Goal: Information Seeking & Learning: Learn about a topic

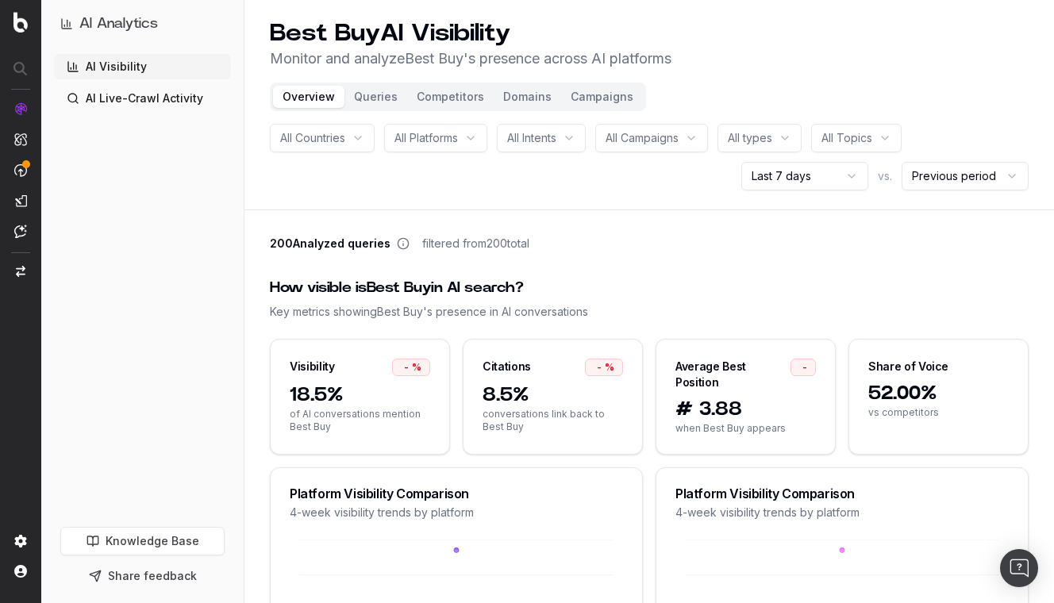
click at [376, 98] on button "Queries" at bounding box center [376, 97] width 63 height 22
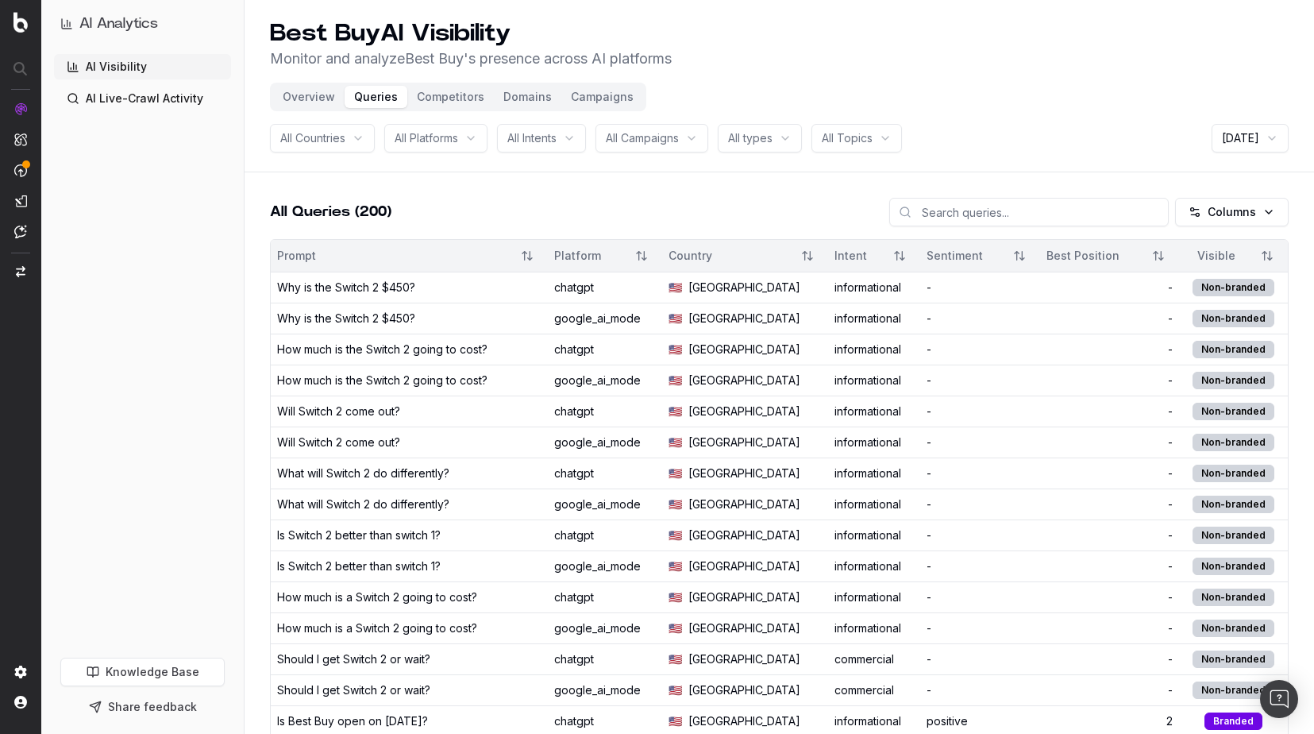
click at [1065, 136] on html "AI Analytics AI Visibility AI Live-Crawl Activity Knowledge Base Share feedback…" at bounding box center [657, 367] width 1314 height 734
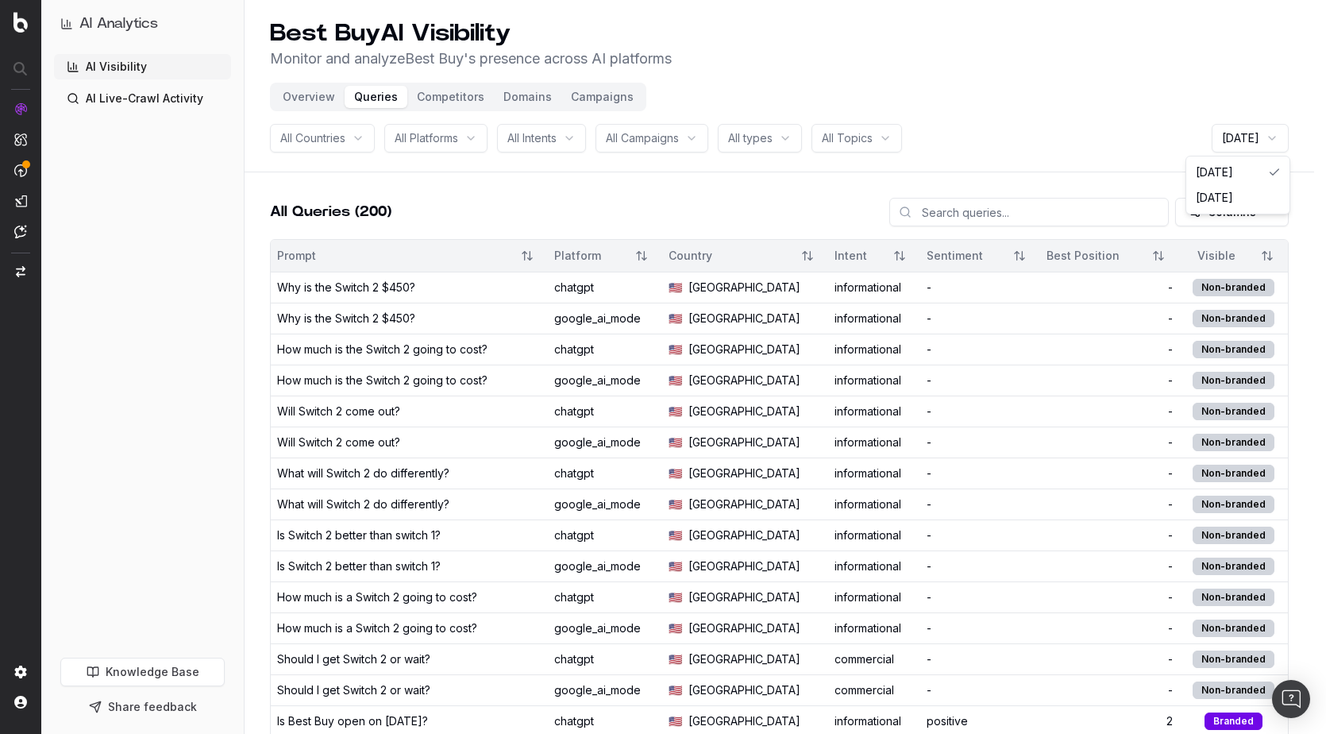
click at [1065, 133] on html "AI Analytics AI Visibility AI Live-Crawl Activity Knowledge Base Share feedback…" at bounding box center [663, 367] width 1326 height 734
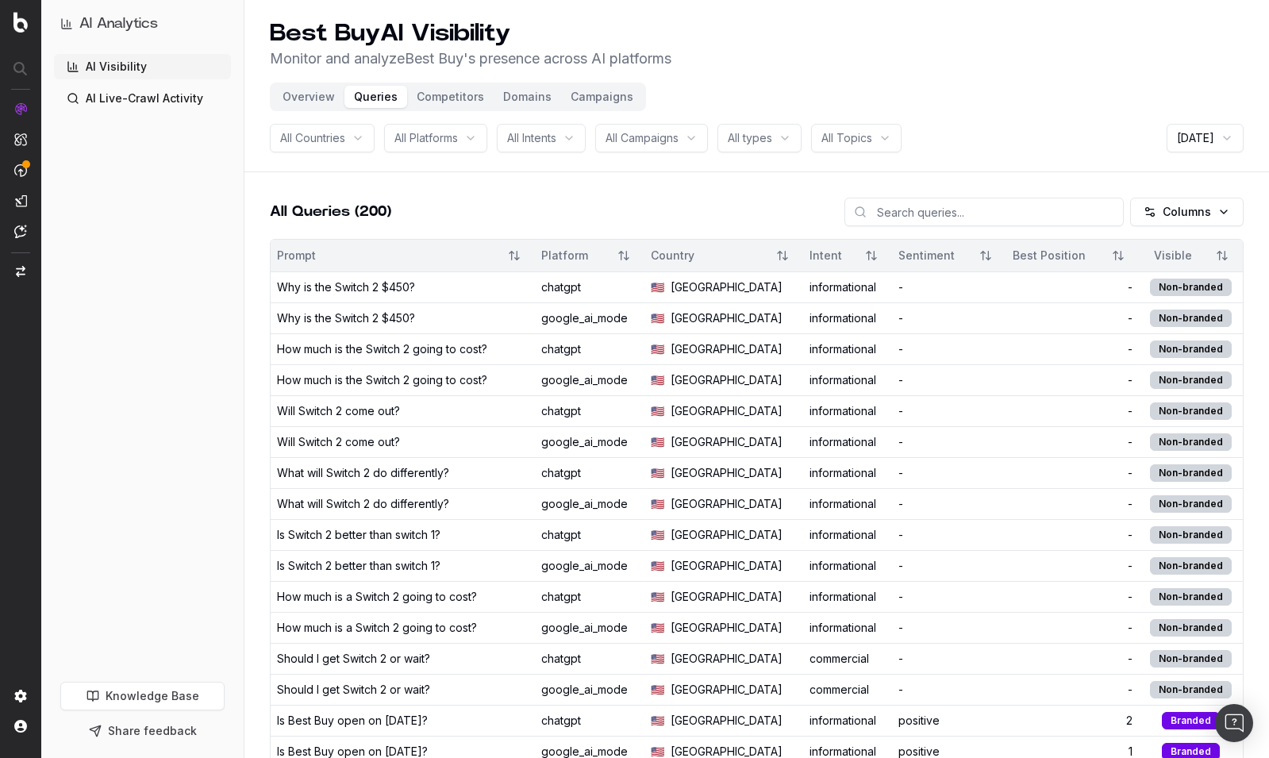
click at [454, 97] on button "Competitors" at bounding box center [450, 97] width 87 height 22
click at [440, 94] on button "Competitors" at bounding box center [450, 97] width 87 height 22
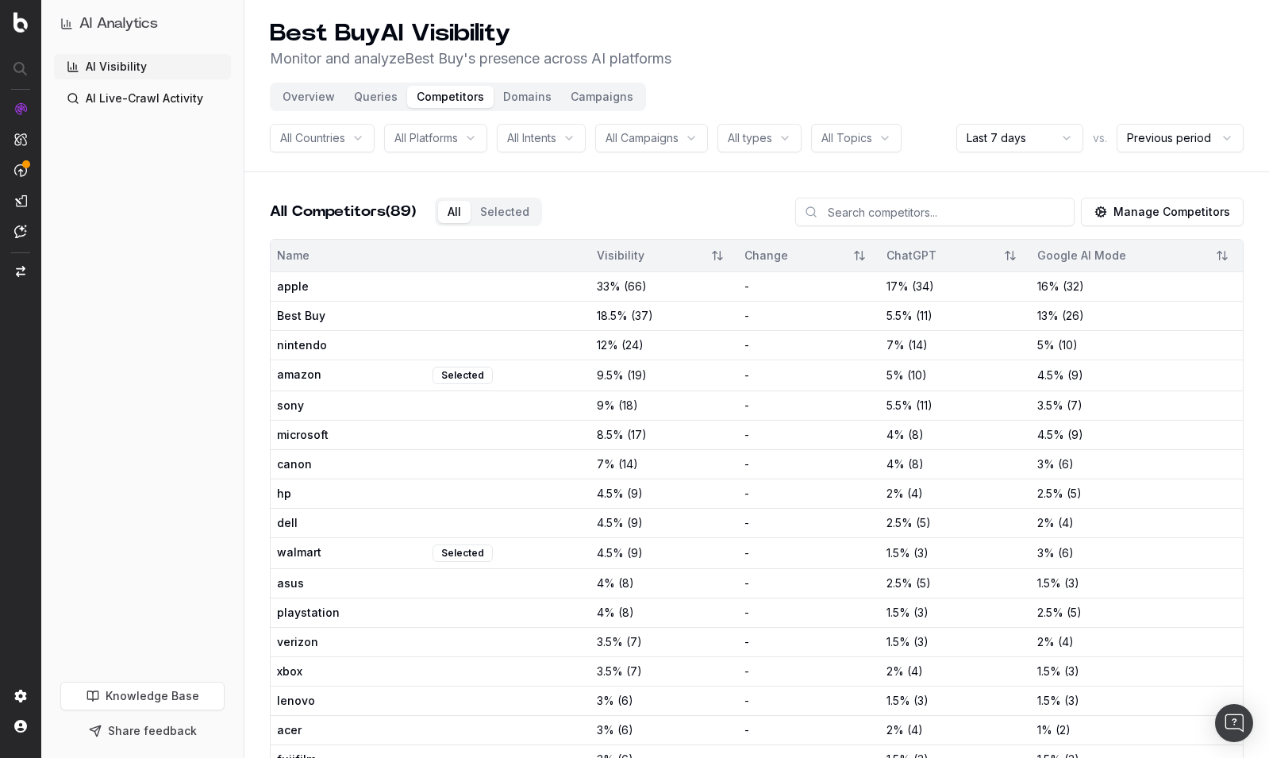
click at [585, 96] on button "Campaigns" at bounding box center [602, 97] width 82 height 22
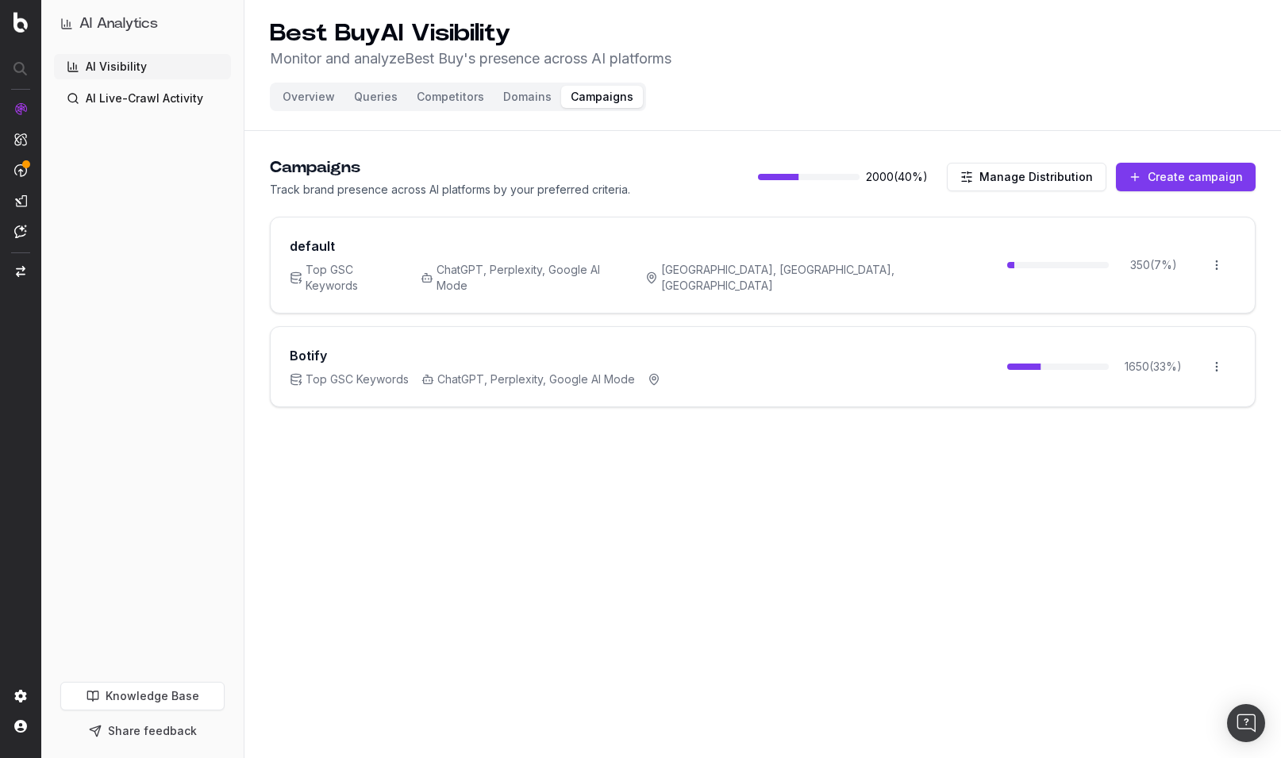
click at [434, 92] on button "Competitors" at bounding box center [450, 97] width 87 height 22
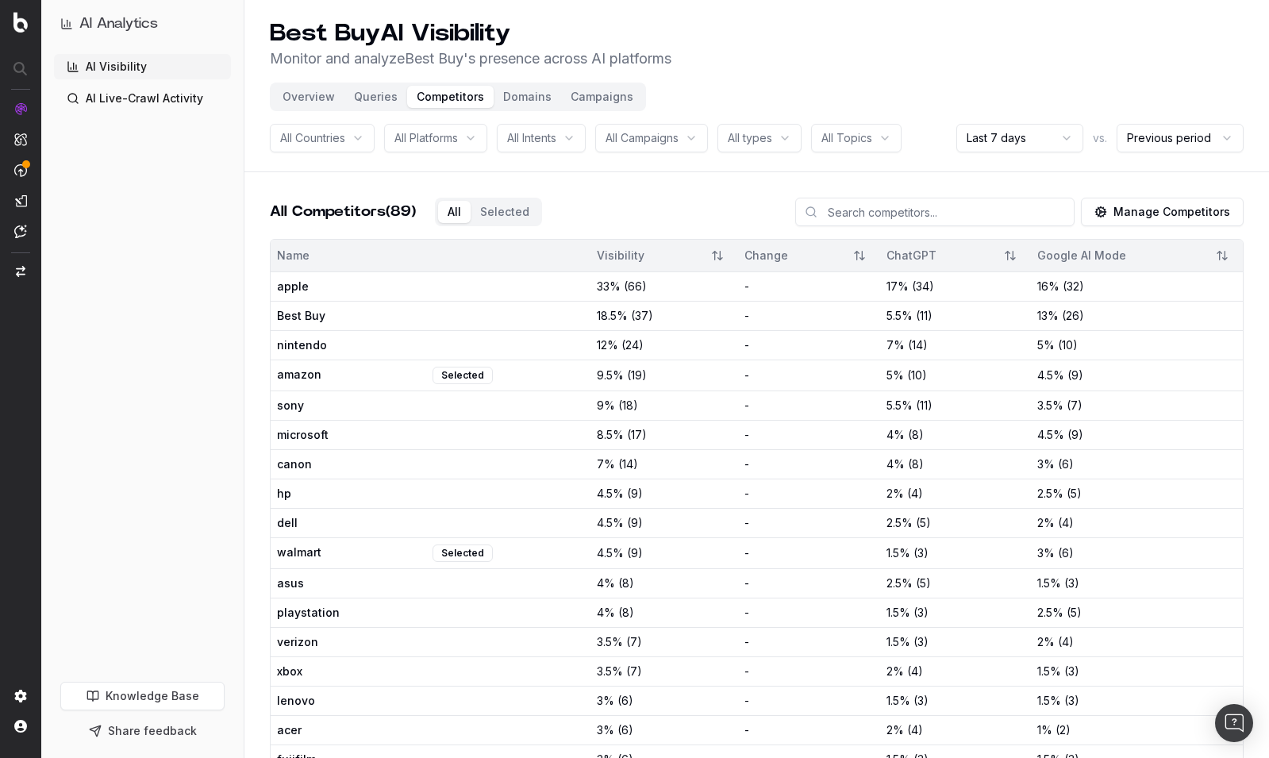
click at [1065, 216] on button "Manage Competitors" at bounding box center [1162, 212] width 163 height 29
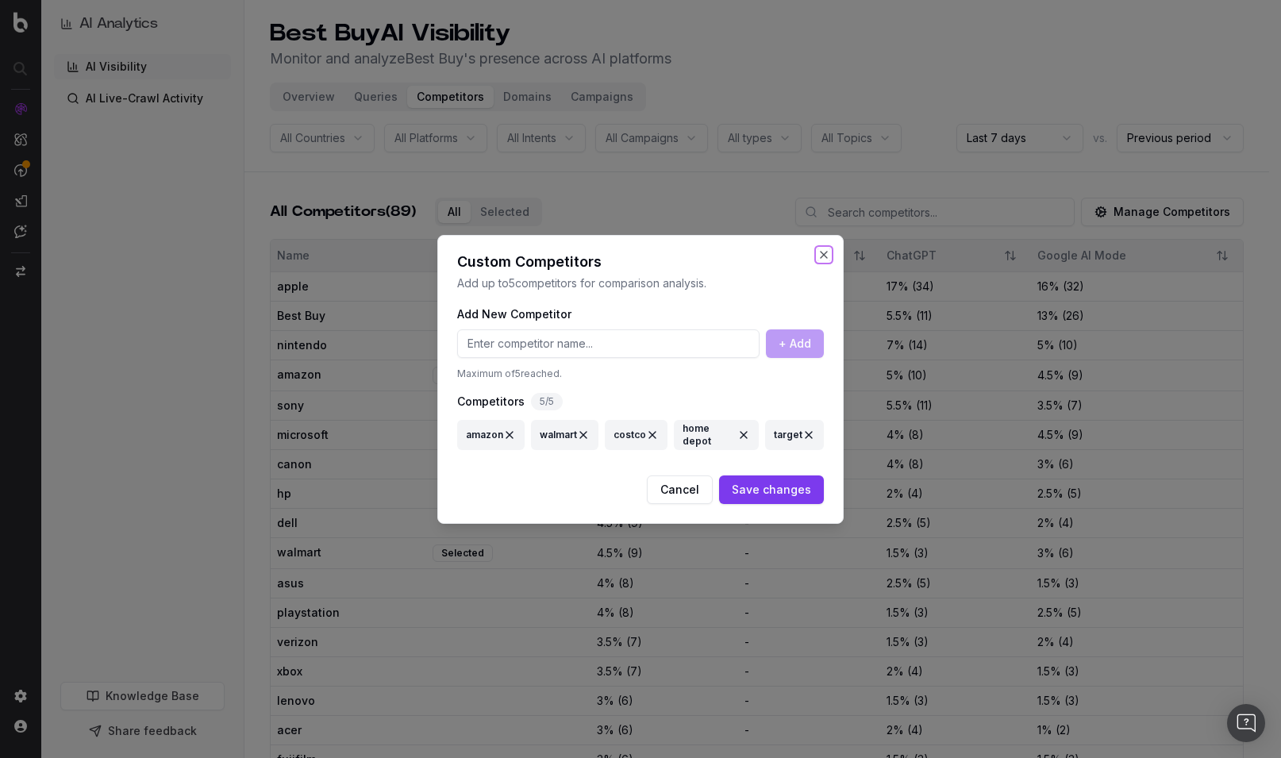
click at [823, 256] on button "Close" at bounding box center [824, 255] width 13 height 13
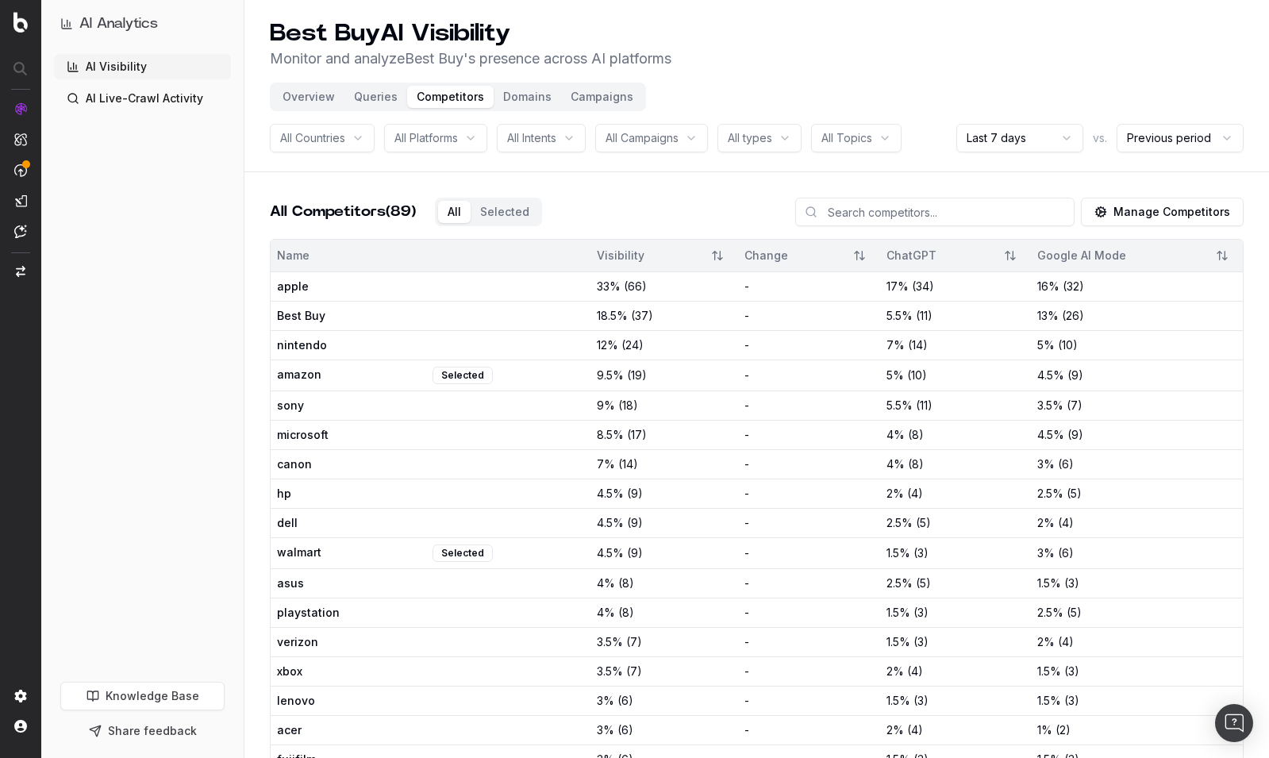
click at [1065, 218] on button "Manage Competitors" at bounding box center [1162, 212] width 163 height 29
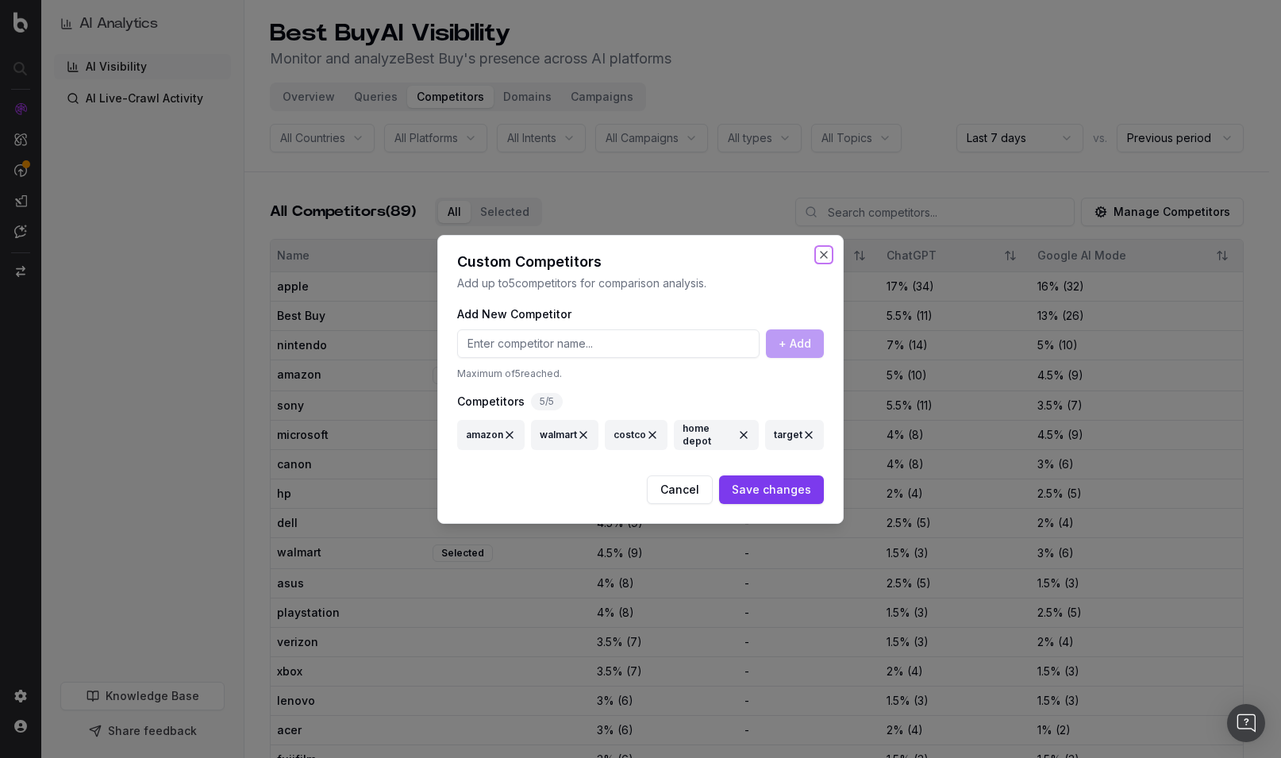
click at [826, 256] on button "Close" at bounding box center [824, 255] width 13 height 13
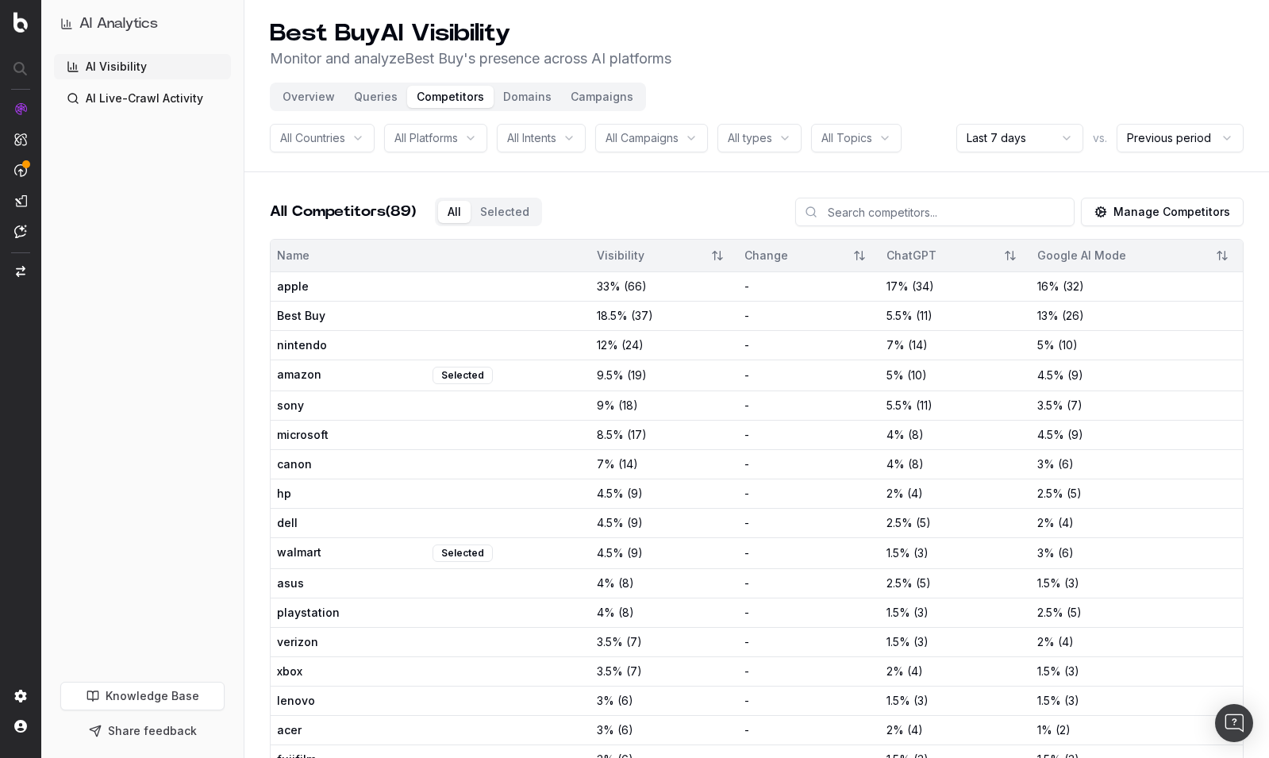
click at [1065, 215] on button "Manage Competitors" at bounding box center [1162, 212] width 163 height 29
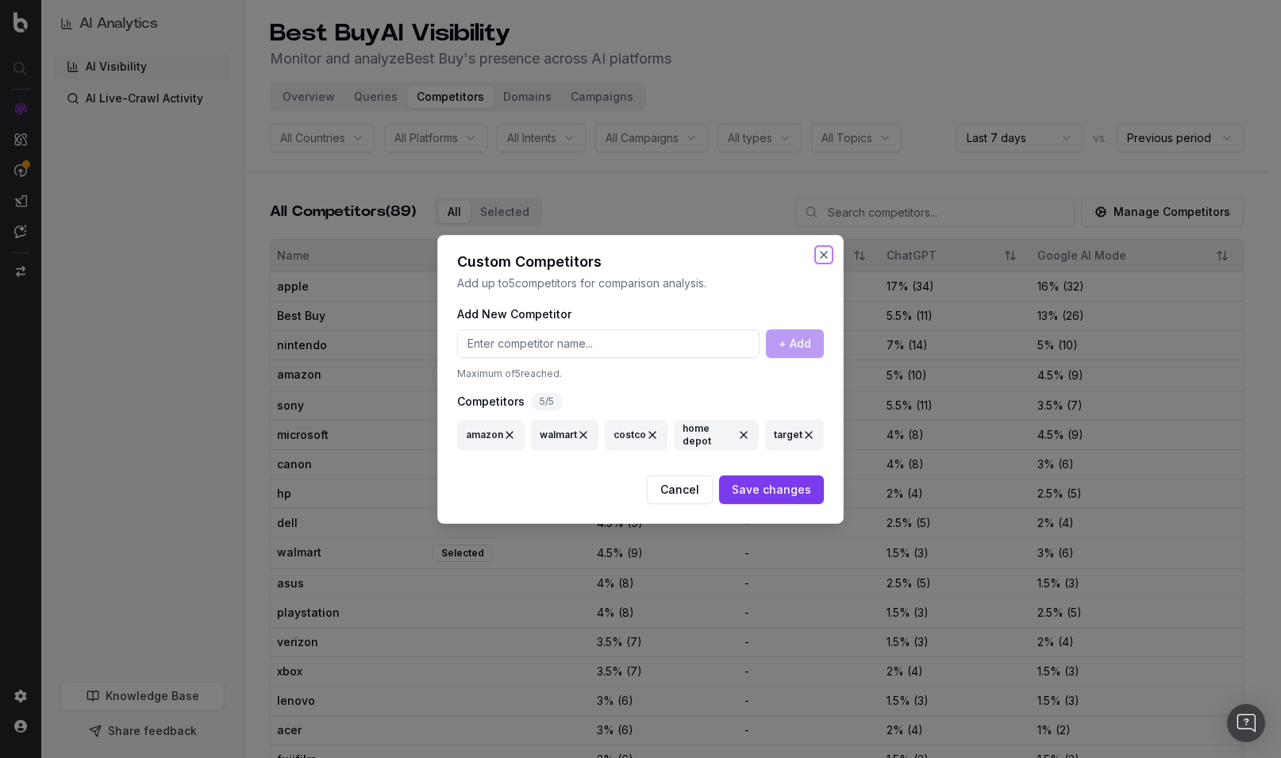
click at [825, 249] on button "Close" at bounding box center [824, 255] width 13 height 13
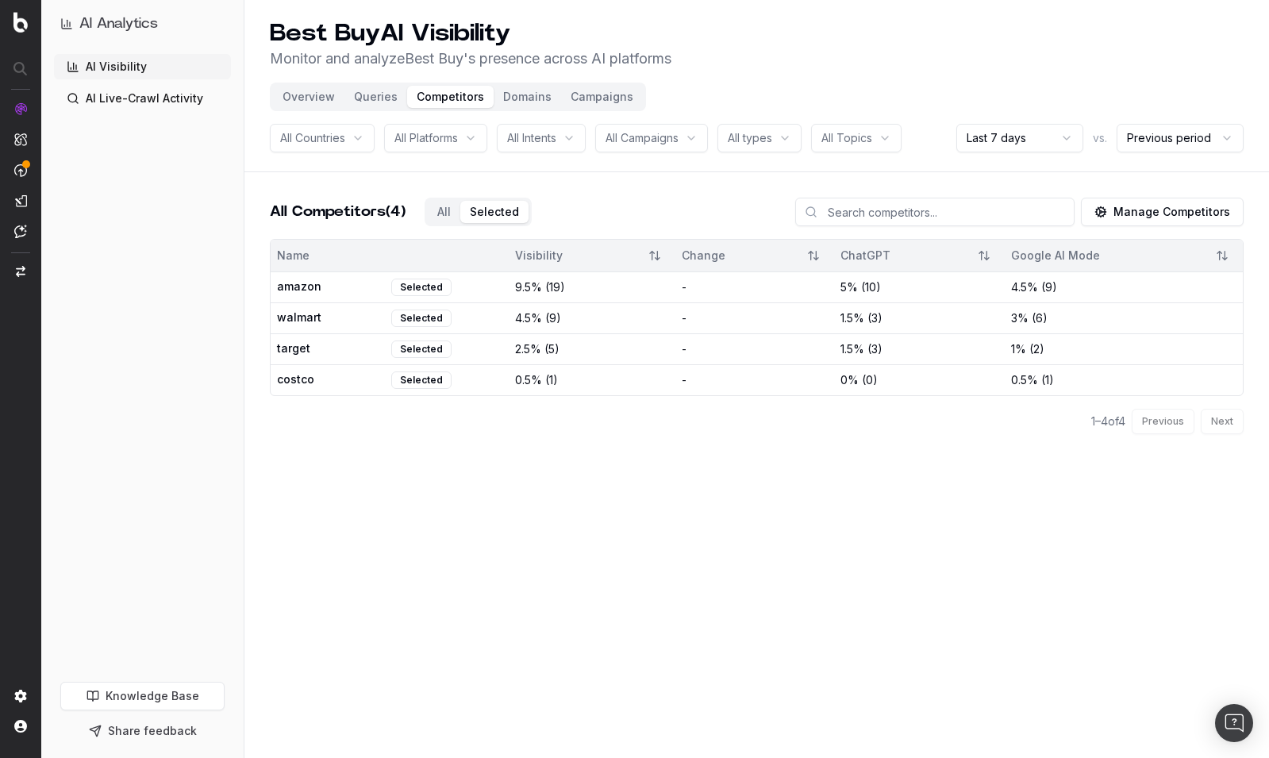
click at [503, 213] on button "Selected" at bounding box center [494, 212] width 68 height 22
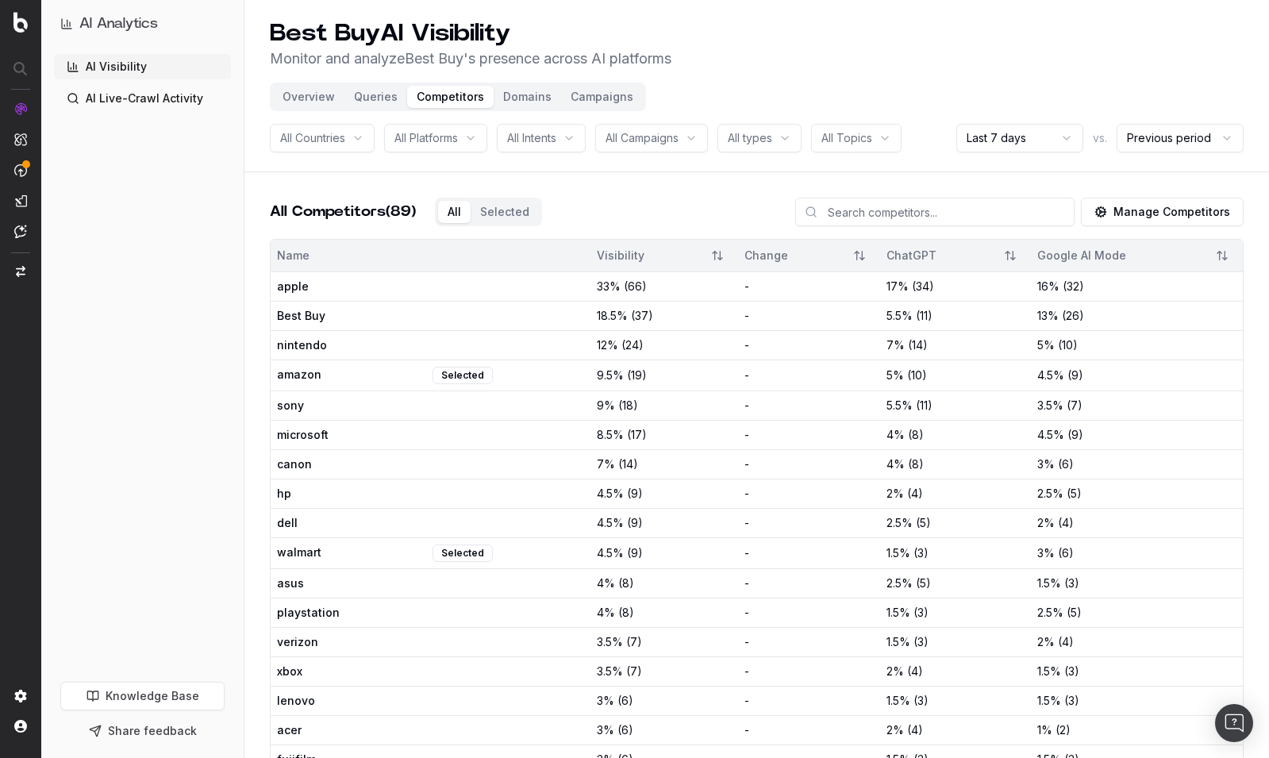
click at [445, 215] on button "All" at bounding box center [454, 212] width 33 height 22
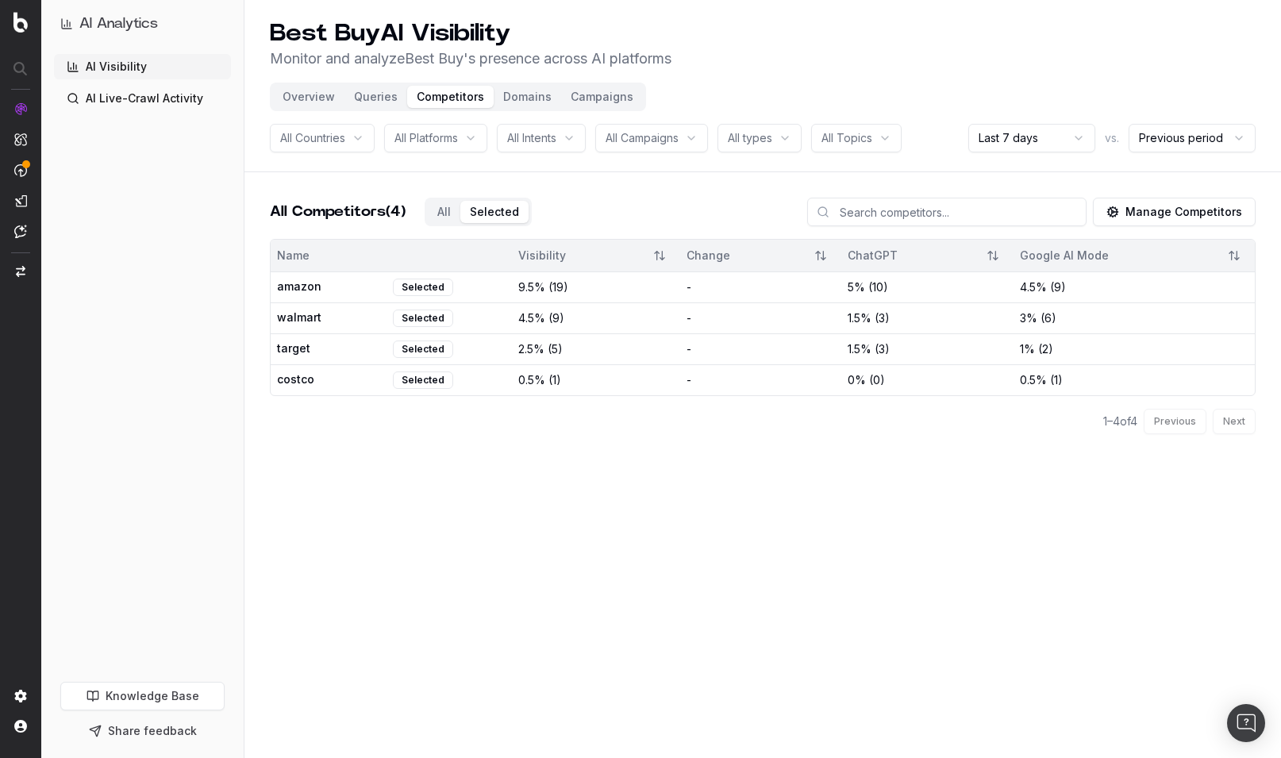
click at [504, 211] on button "Selected" at bounding box center [494, 212] width 68 height 22
drag, startPoint x: 302, startPoint y: 99, endPoint x: 320, endPoint y: 97, distance: 17.6
click at [303, 98] on button "Overview" at bounding box center [308, 97] width 71 height 22
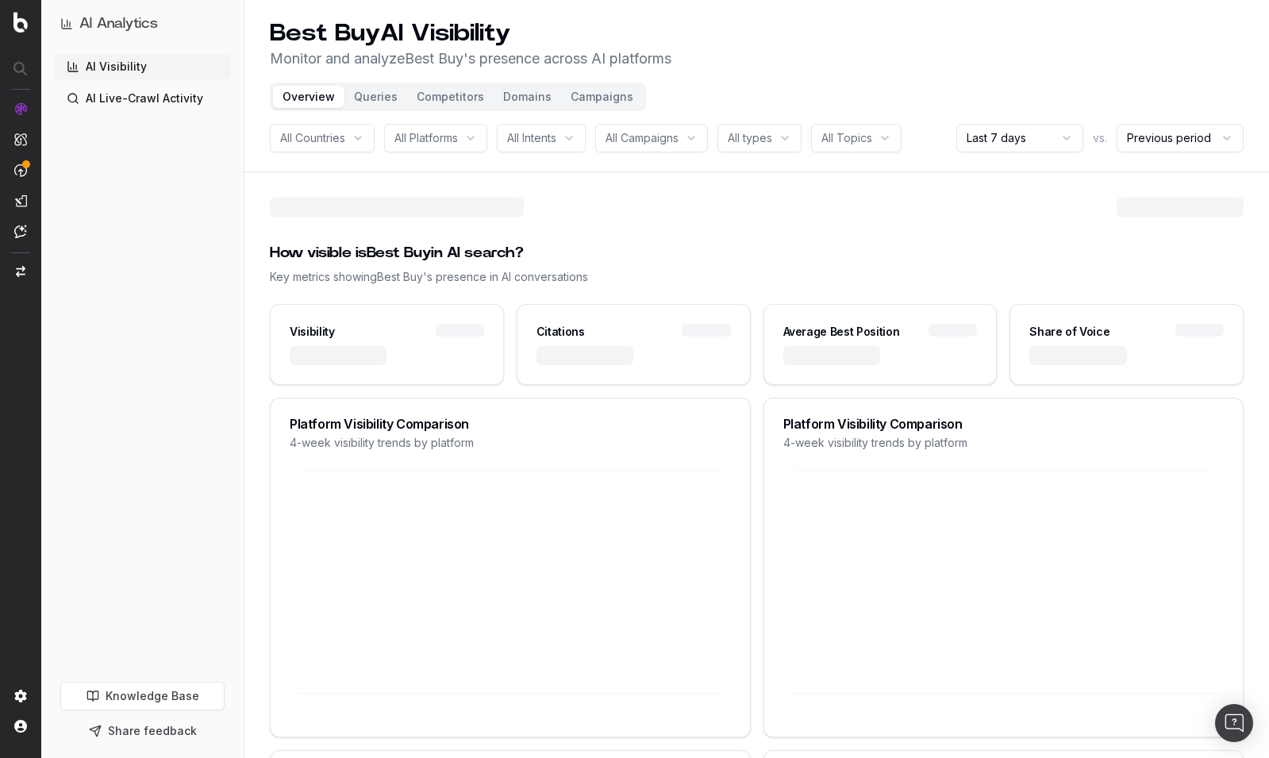
click at [306, 96] on button "Overview" at bounding box center [308, 97] width 71 height 22
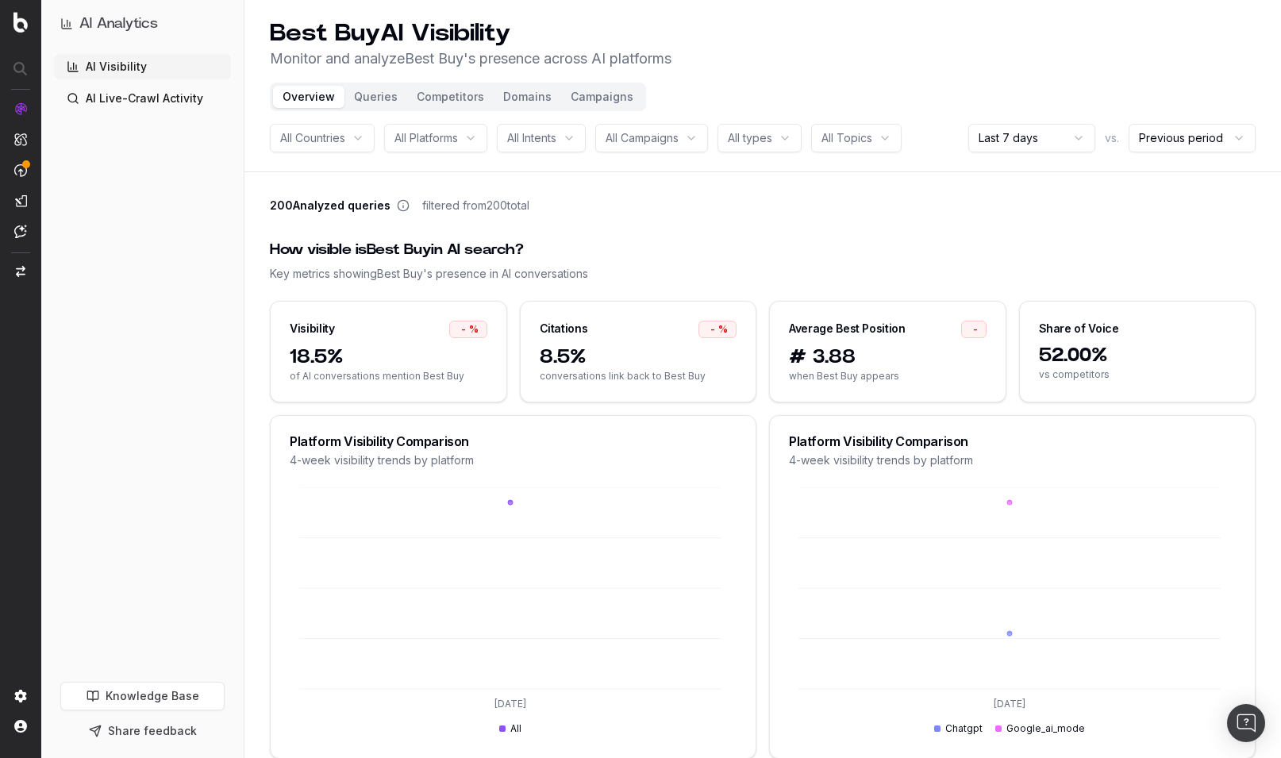
click at [1065, 144] on html "AI Analytics AI Visibility AI Live-Crawl Activity Knowledge Base Share feedback…" at bounding box center [640, 379] width 1281 height 758
click at [1065, 144] on html "AI Analytics AI Visibility AI Live-Crawl Activity Knowledge Base Share feedback…" at bounding box center [634, 379] width 1269 height 758
click at [1065, 141] on html "AI Analytics AI Visibility AI Live-Crawl Activity Knowledge Base Share feedback…" at bounding box center [640, 379] width 1281 height 758
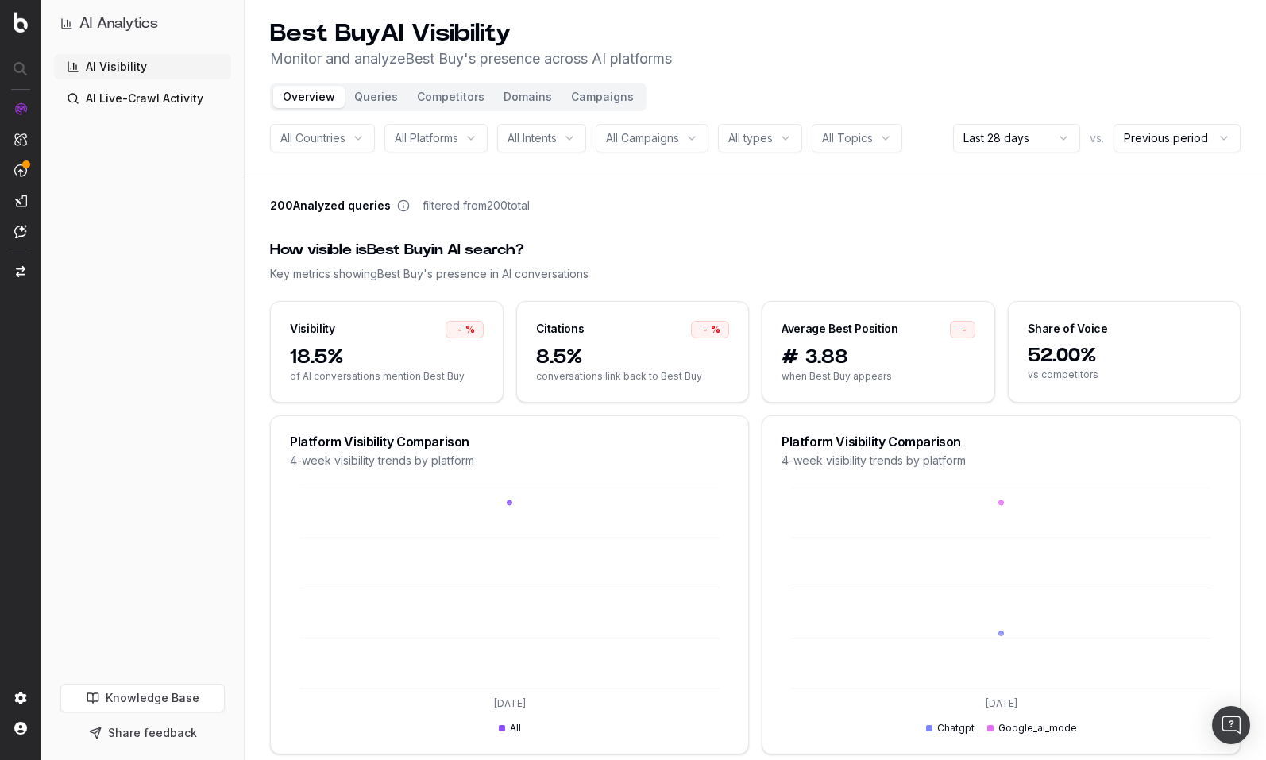
drag, startPoint x: 144, startPoint y: 96, endPoint x: 162, endPoint y: 107, distance: 20.7
click at [144, 96] on link "AI Live-Crawl Activity" at bounding box center [142, 98] width 177 height 25
